Goal: Navigation & Orientation: Go to known website

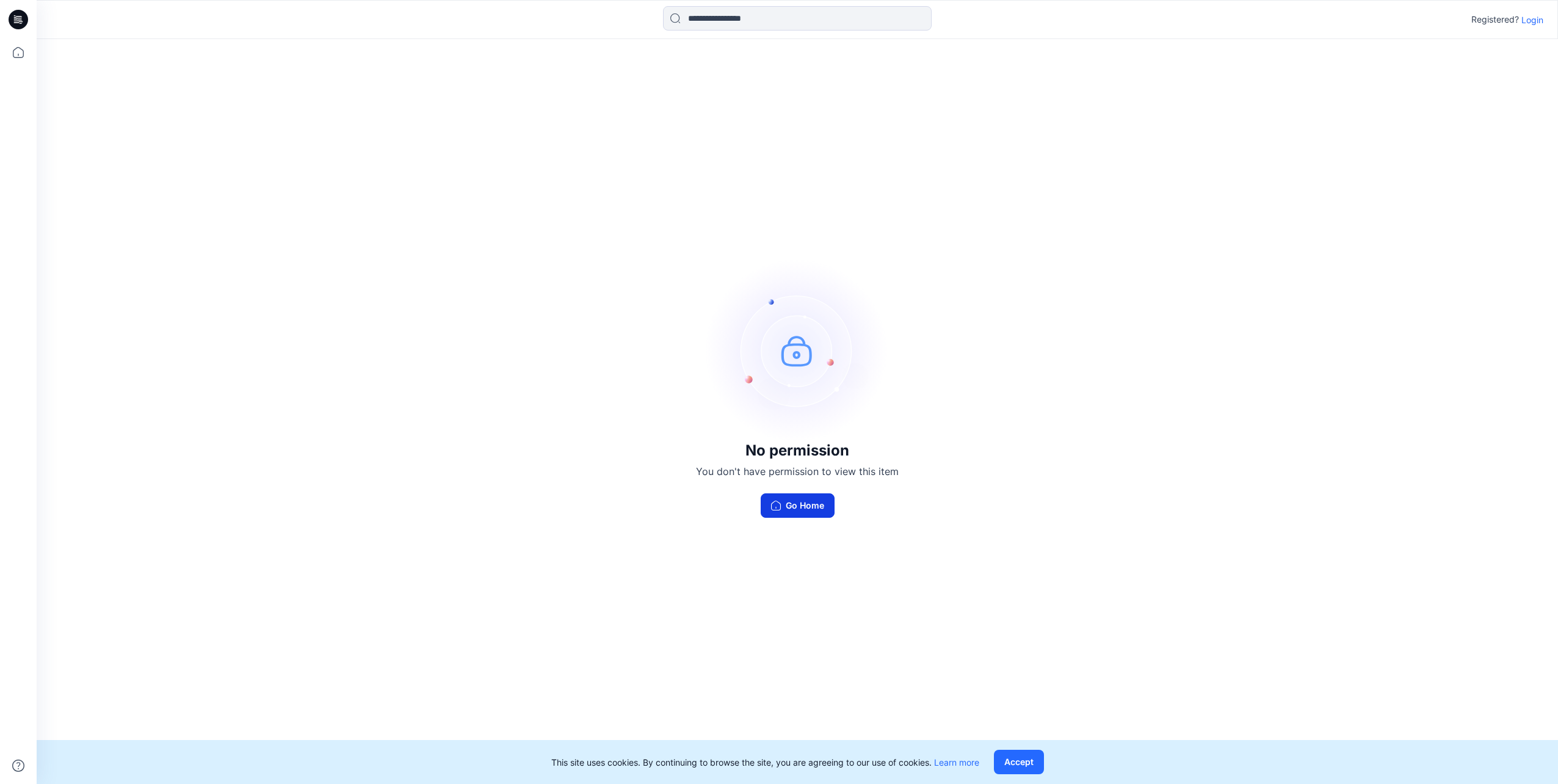
click at [801, 501] on button "Go Home" at bounding box center [798, 506] width 74 height 25
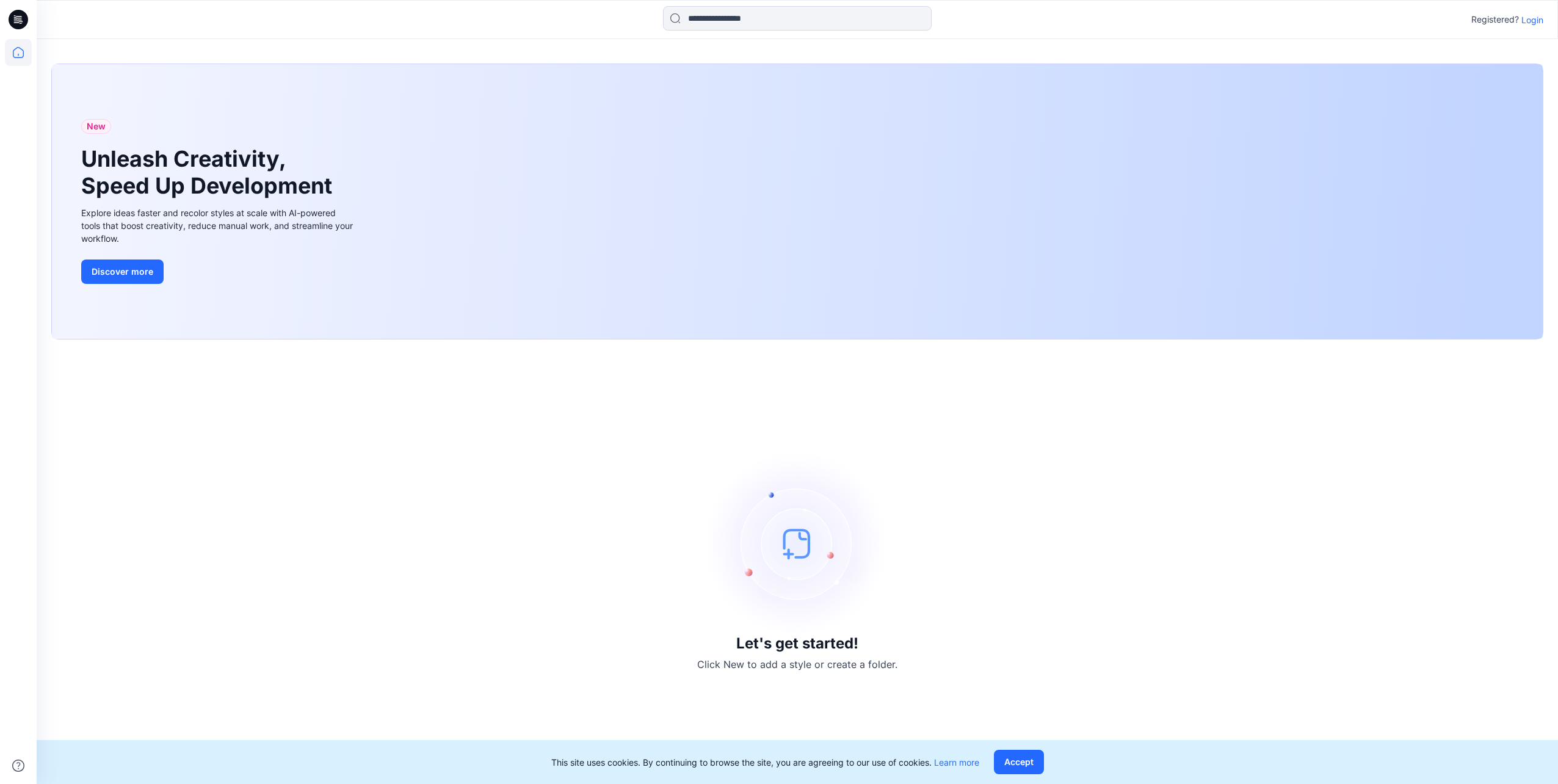
click at [952, 225] on div "New Unleash Creativity, Speed Up Development Explore ideas faster and recolor s…" at bounding box center [797, 201] width 1491 height 275
click at [915, 195] on div "New Unleash Creativity, Speed Up Development Explore ideas faster and recolor s…" at bounding box center [797, 201] width 1491 height 275
click at [1015, 755] on button "Accept" at bounding box center [1019, 762] width 50 height 25
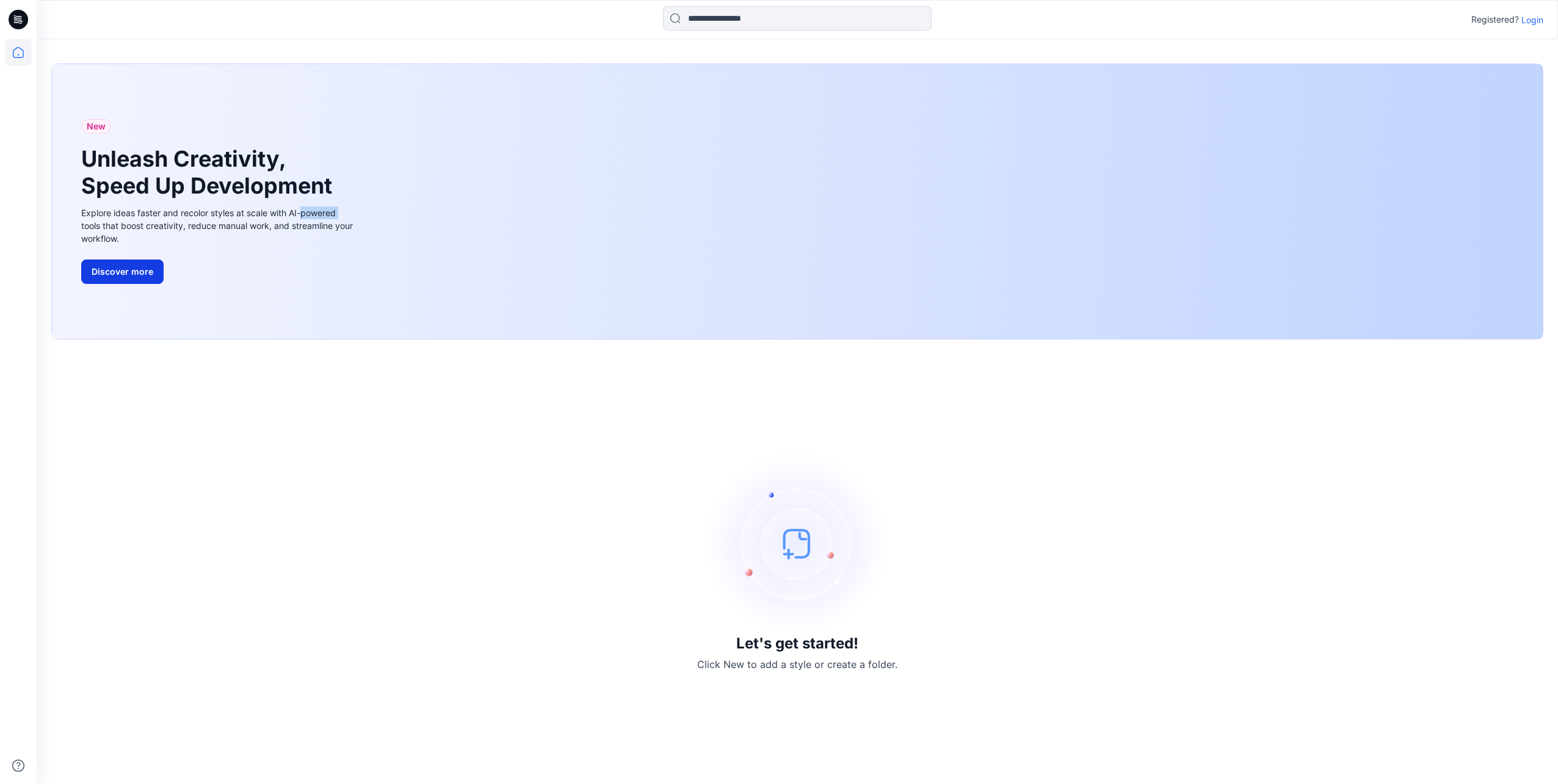
click at [132, 272] on button "Discover more" at bounding box center [122, 272] width 82 height 25
